Goal: Navigation & Orientation: Find specific page/section

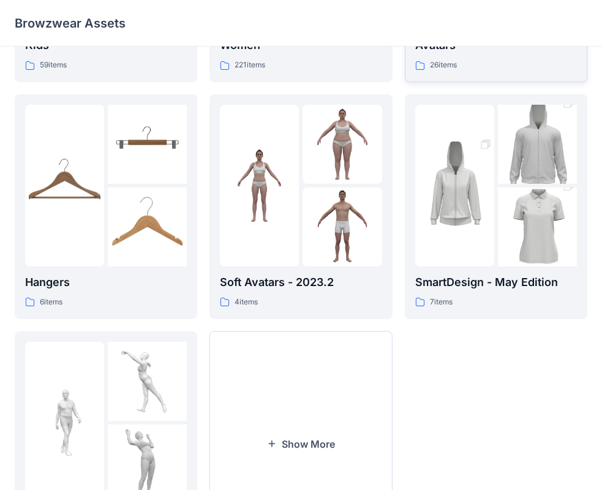
scroll to position [304, 0]
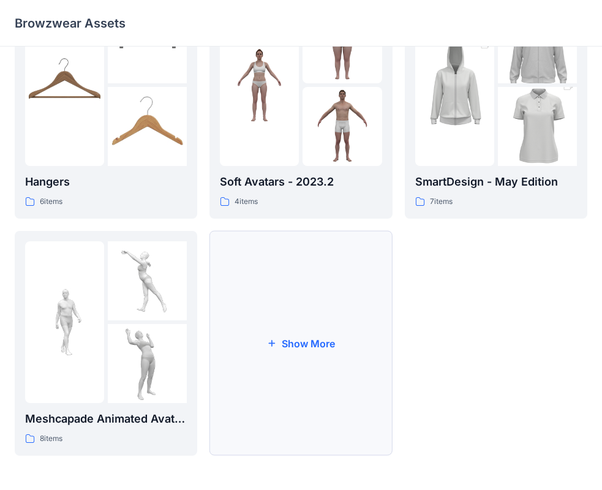
click at [296, 340] on button "Show More" at bounding box center [301, 343] width 183 height 225
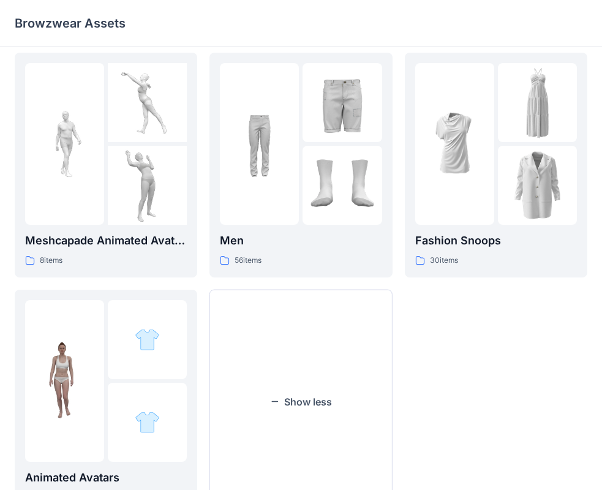
scroll to position [480, 0]
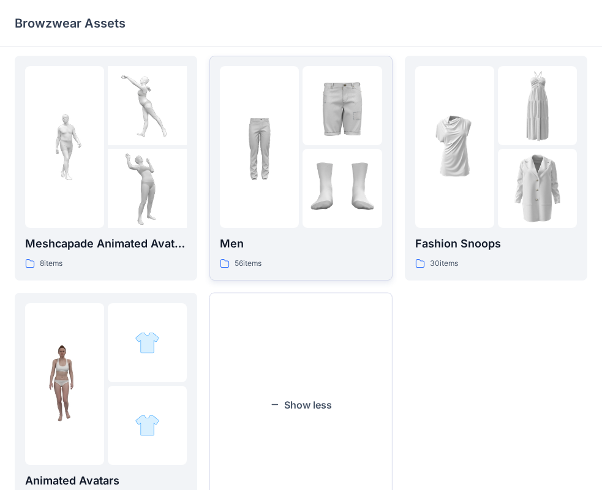
click at [255, 259] on p "56 items" at bounding box center [248, 263] width 27 height 13
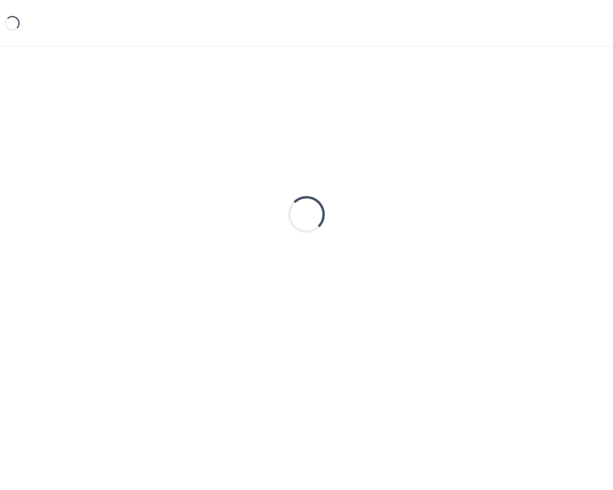
click at [255, 259] on div "Loading..." at bounding box center [306, 214] width 583 height 306
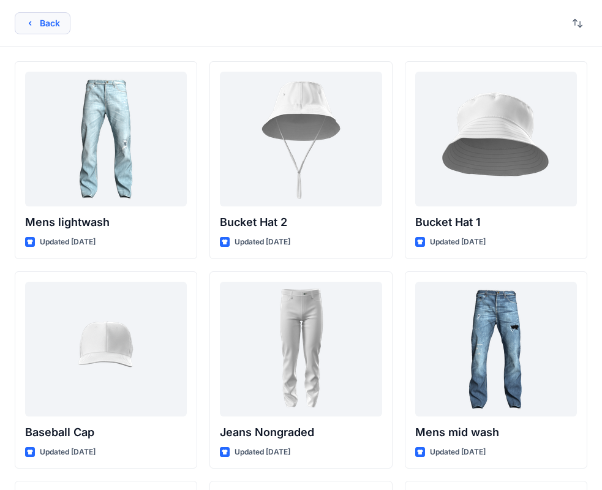
click at [51, 27] on button "Back" at bounding box center [43, 23] width 56 height 22
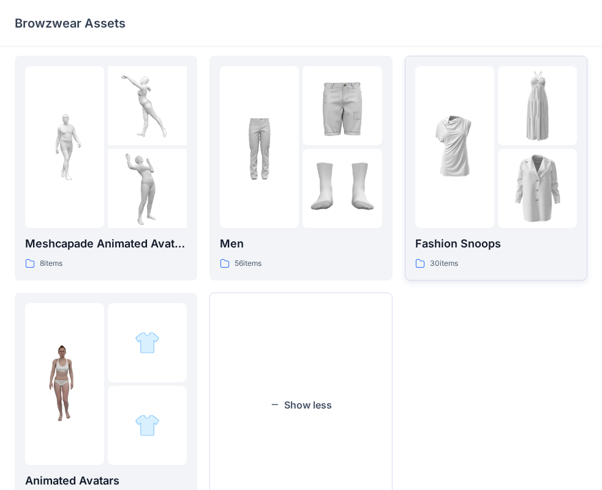
click at [499, 255] on div "Fashion Snoops 30 items" at bounding box center [496, 252] width 162 height 35
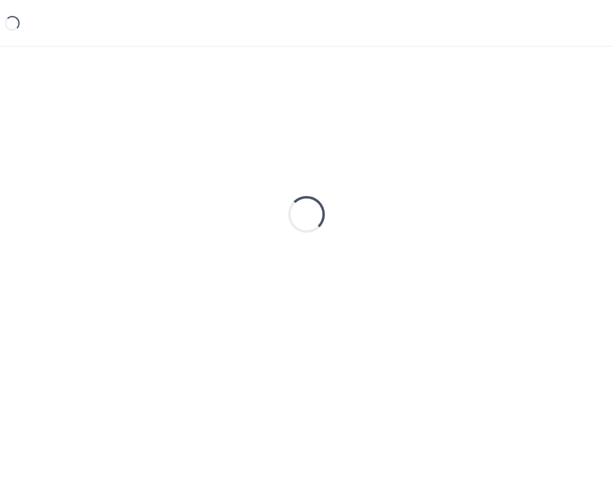
click at [499, 255] on div "Loading..." at bounding box center [306, 214] width 583 height 306
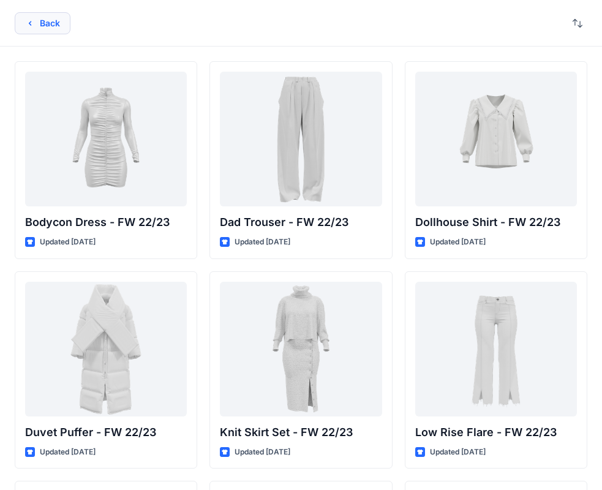
click at [43, 25] on button "Back" at bounding box center [43, 23] width 56 height 22
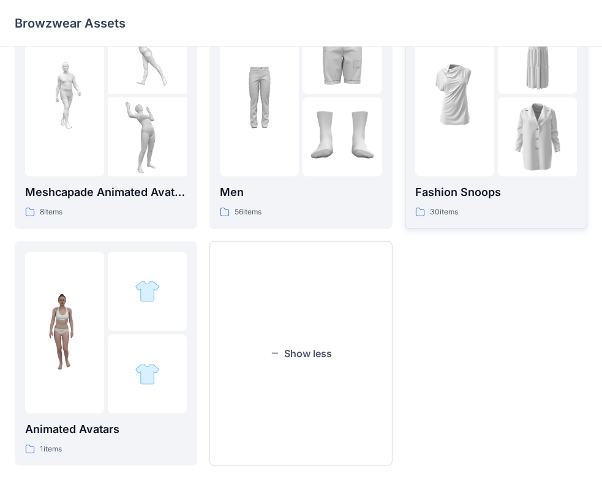
scroll to position [541, 0]
